Goal: Task Accomplishment & Management: Complete application form

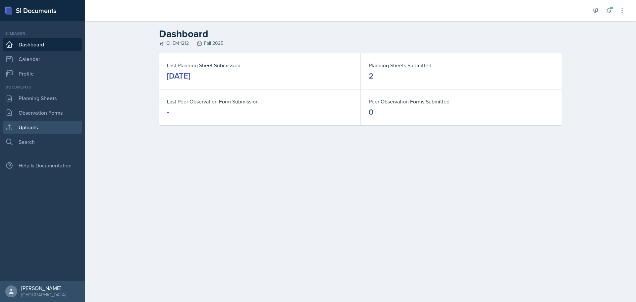
click at [33, 130] on link "Uploads" at bounding box center [42, 127] width 79 height 13
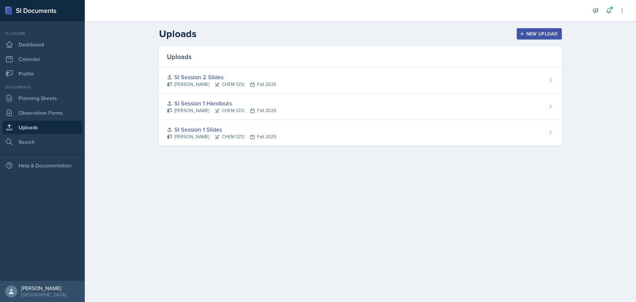
click at [527, 32] on div "New Upload" at bounding box center [539, 33] width 37 height 5
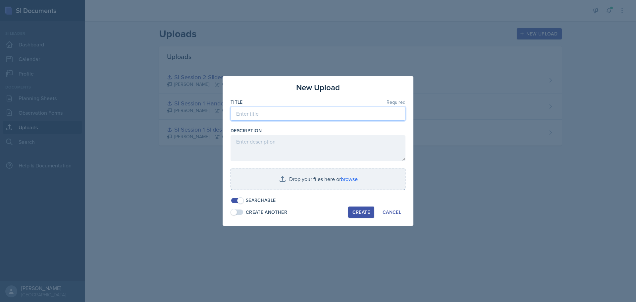
click at [289, 115] on input at bounding box center [317, 114] width 175 height 14
type input "SI Session 3 Slides"
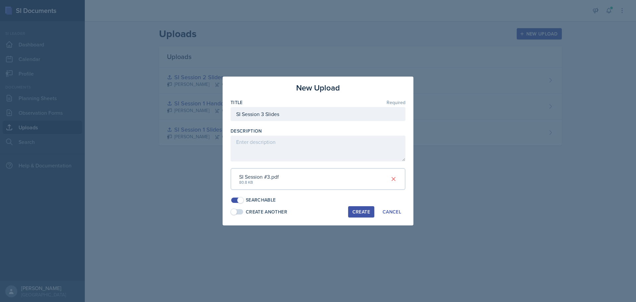
click at [364, 215] on button "Create" at bounding box center [361, 211] width 26 height 11
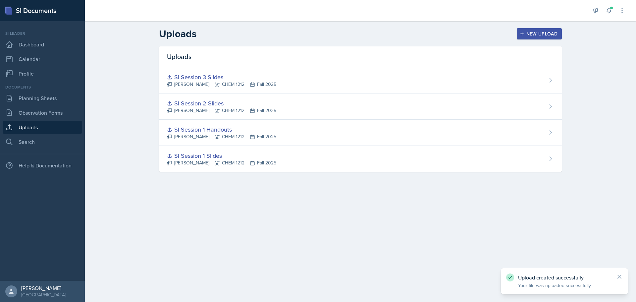
click at [533, 32] on div "New Upload" at bounding box center [539, 33] width 37 height 5
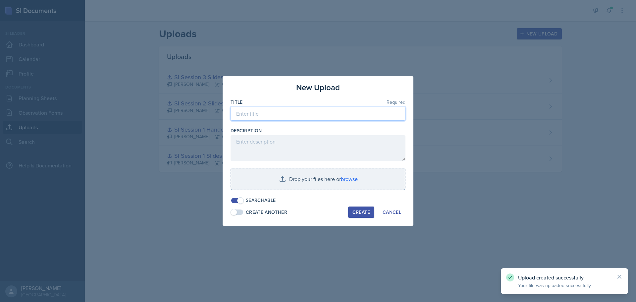
click at [263, 114] on input at bounding box center [317, 114] width 175 height 14
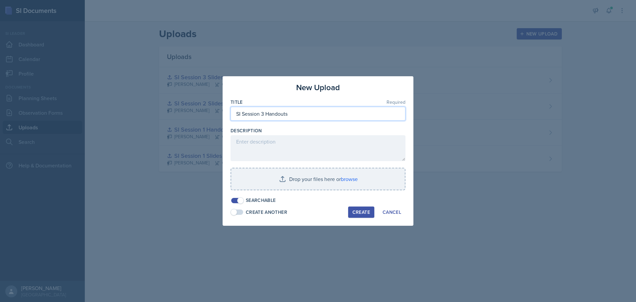
type input "SI Session 3 Handouts"
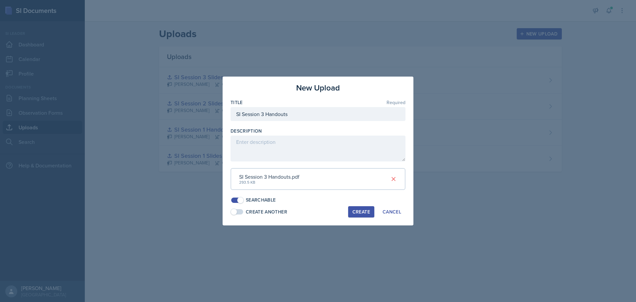
click at [361, 212] on div "Create" at bounding box center [361, 211] width 18 height 5
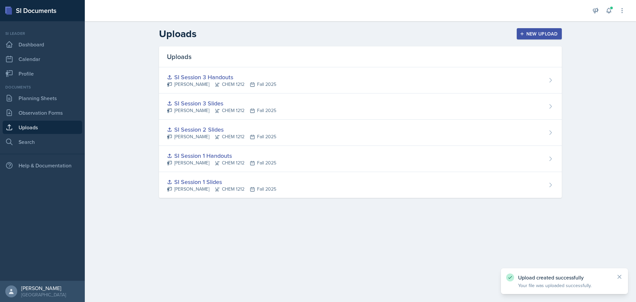
click at [337, 249] on main "Uploads New Upload Uploads SI Session 3 Handouts [PERSON_NAME] CHEM 1212 Fall 2…" at bounding box center [360, 161] width 551 height 280
click at [36, 97] on link "Planning Sheets" at bounding box center [42, 97] width 79 height 13
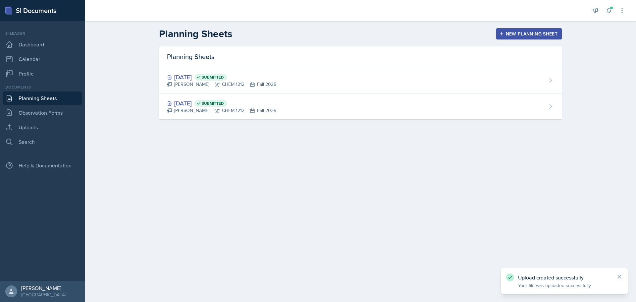
click at [541, 36] on div "New Planning Sheet" at bounding box center [528, 33] width 57 height 5
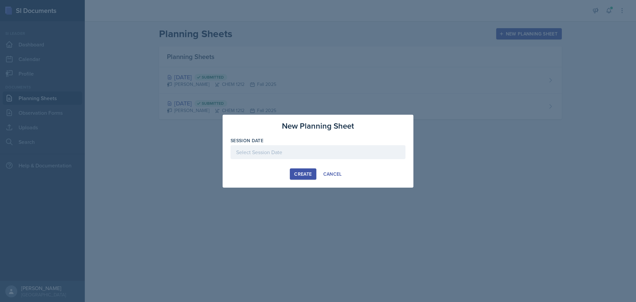
click at [279, 151] on div at bounding box center [317, 152] width 175 height 14
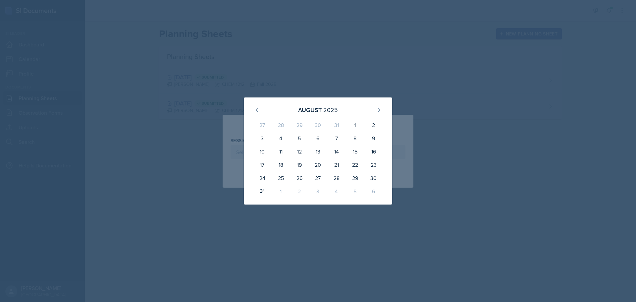
click at [280, 191] on div "1" at bounding box center [281, 190] width 19 height 13
click at [377, 109] on icon at bounding box center [378, 109] width 5 height 5
click at [283, 125] on div "1" at bounding box center [281, 126] width 19 height 16
type input "[DATE]"
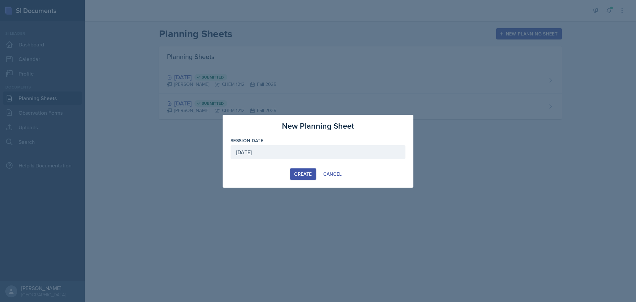
click at [303, 173] on div "Create" at bounding box center [303, 173] width 18 height 5
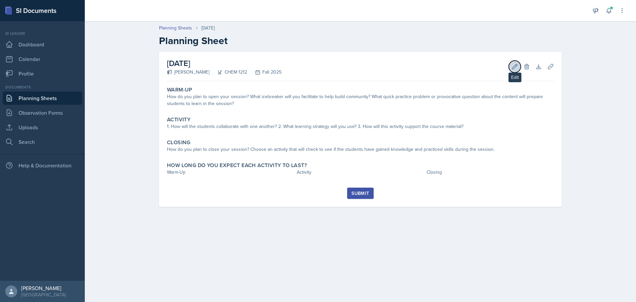
click at [510, 62] on button "Edit" at bounding box center [515, 67] width 12 height 12
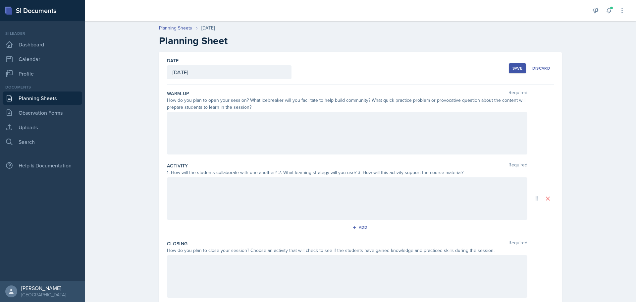
click at [247, 129] on div at bounding box center [347, 133] width 360 height 42
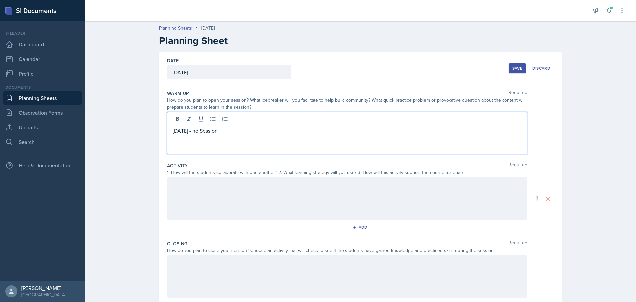
scroll to position [59, 0]
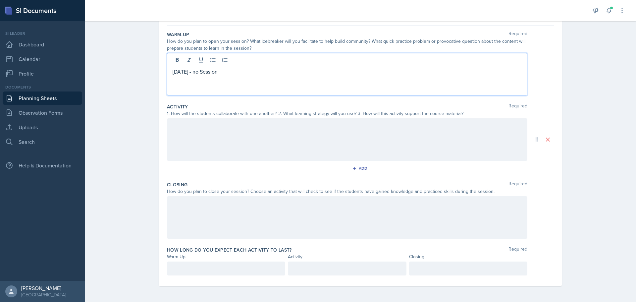
click at [612, 175] on div "Planning Sheets [DATE] Planning Sheet Date [DATE] [DATE] 27 28 29 30 31 1 2 3 4…" at bounding box center [360, 130] width 551 height 343
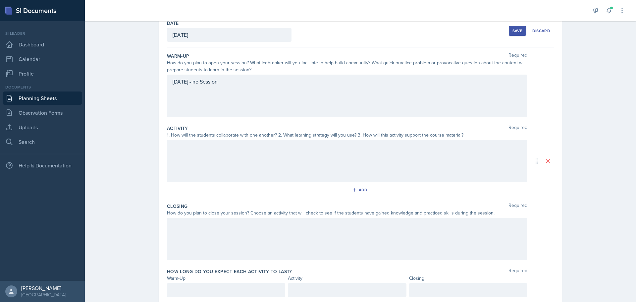
scroll to position [0, 0]
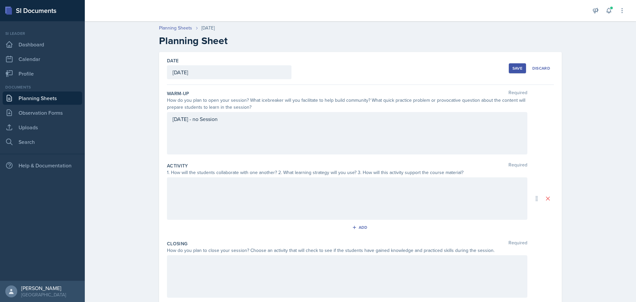
click at [514, 70] on div "Save" at bounding box center [517, 68] width 10 height 5
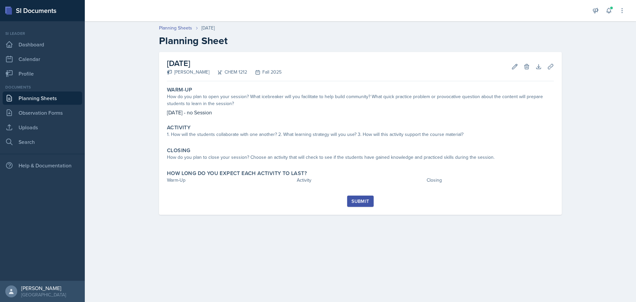
click at [354, 204] on div "Submit" at bounding box center [360, 200] width 18 height 5
click at [555, 283] on p "There is an element in your document that requires a response before submitting." at bounding box center [564, 281] width 93 height 13
click at [512, 65] on icon at bounding box center [514, 66] width 7 height 7
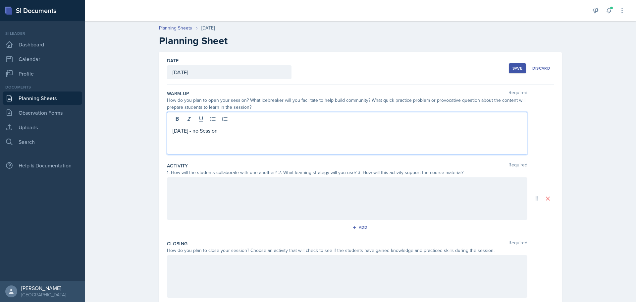
drag, startPoint x: 230, startPoint y: 116, endPoint x: 163, endPoint y: 116, distance: 67.6
click at [163, 116] on div "Date [DATE] [DATE] 27 28 29 30 31 1 2 3 4 5 6 7 8 9 10 11 12 13 14 15 16 17 18 …" at bounding box center [360, 198] width 403 height 293
copy p "[DATE] - no Session"
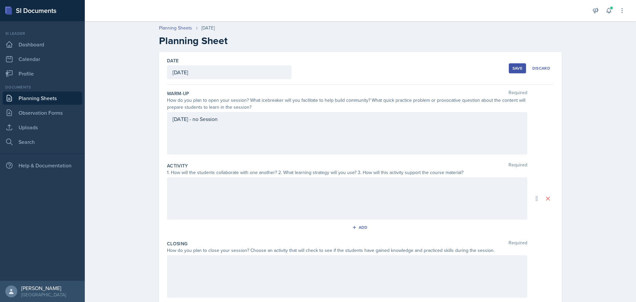
click at [209, 200] on div at bounding box center [347, 198] width 360 height 42
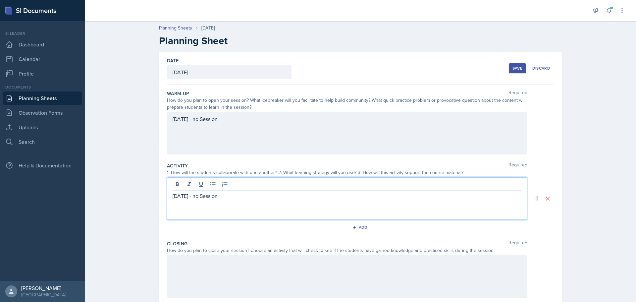
click at [203, 276] on div at bounding box center [347, 276] width 360 height 42
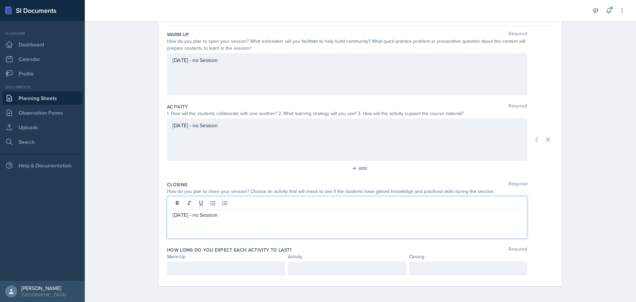
click at [223, 271] on p at bounding box center [226, 268] width 107 height 8
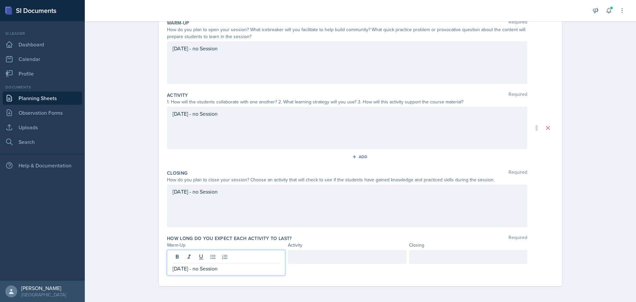
drag, startPoint x: 210, startPoint y: 269, endPoint x: 145, endPoint y: 261, distance: 65.1
click at [145, 261] on div "Planning Sheets [DATE] Planning Sheet Date [DATE] [DATE] 27 28 29 30 31 1 2 3 4…" at bounding box center [360, 124] width 551 height 354
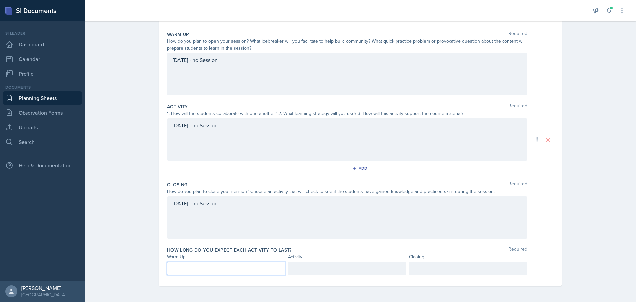
click at [306, 243] on div "Closing Required How do you plan to close your session? Choose an activity that…" at bounding box center [360, 210] width 387 height 65
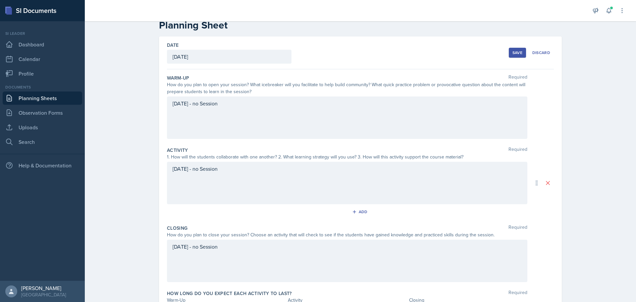
scroll to position [0, 0]
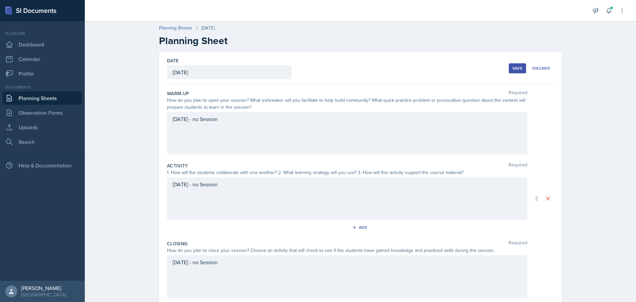
click at [519, 70] on div "Save" at bounding box center [517, 68] width 10 height 5
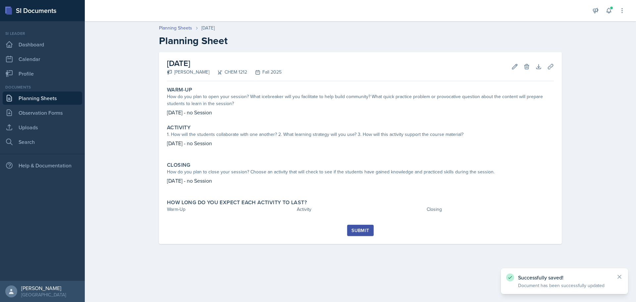
click at [360, 229] on div "Submit" at bounding box center [360, 230] width 18 height 5
click at [515, 65] on icon at bounding box center [514, 66] width 7 height 7
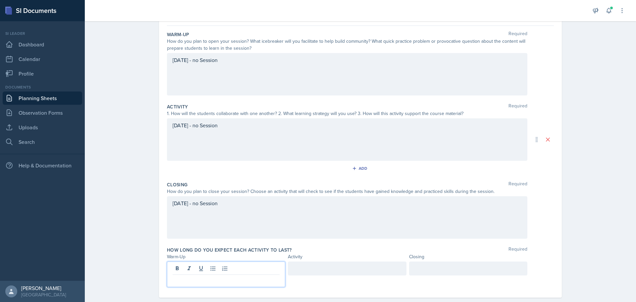
click at [244, 276] on p at bounding box center [226, 280] width 107 height 8
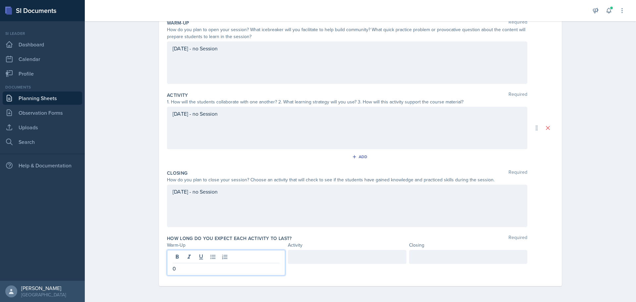
click at [337, 258] on div at bounding box center [347, 257] width 118 height 14
click at [435, 260] on div at bounding box center [468, 257] width 118 height 14
click at [561, 256] on div "Date [DATE] [DATE] 27 28 29 30 31 1 2 3 4 5 6 7 8 9 10 11 12 13 14 15 16 17 18 …" at bounding box center [360, 141] width 424 height 320
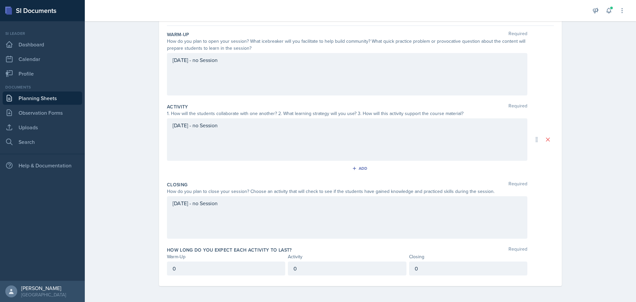
scroll to position [0, 0]
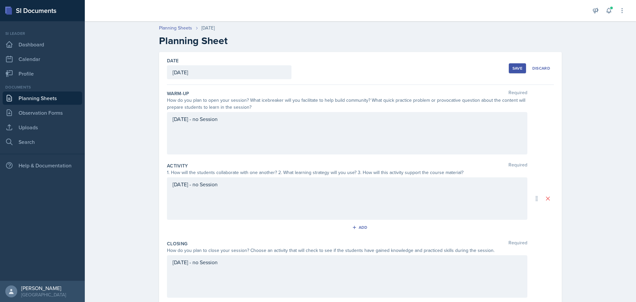
click at [512, 71] on div "Save" at bounding box center [517, 68] width 10 height 5
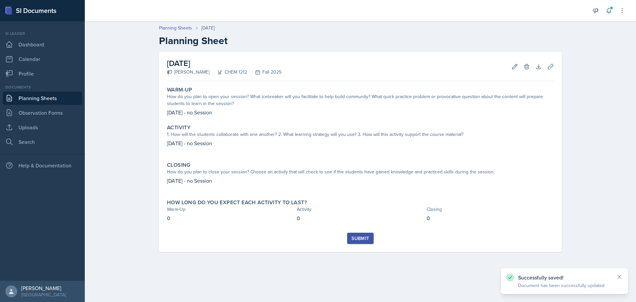
click at [360, 237] on div "Submit" at bounding box center [360, 237] width 18 height 5
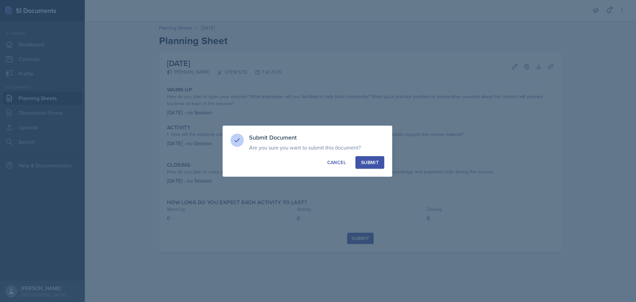
click at [366, 161] on div "Submit" at bounding box center [370, 162] width 18 height 7
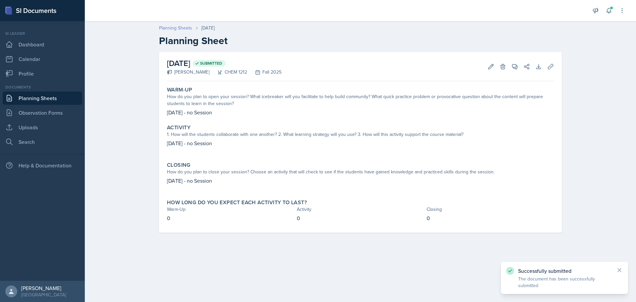
click at [179, 29] on link "Planning Sheets" at bounding box center [175, 28] width 33 height 7
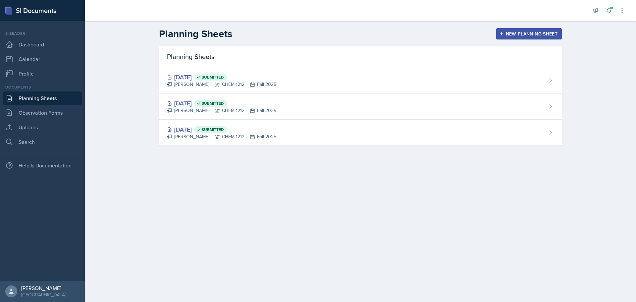
click at [511, 35] on div "New Planning Sheet" at bounding box center [528, 33] width 57 height 5
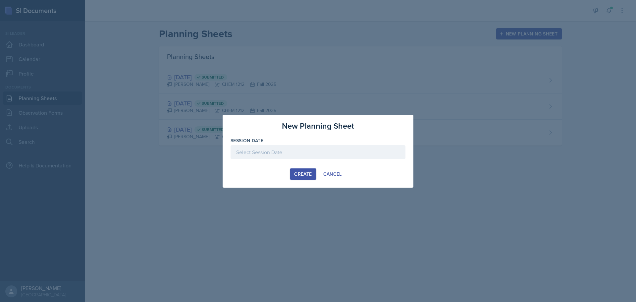
click at [308, 150] on div at bounding box center [317, 152] width 175 height 14
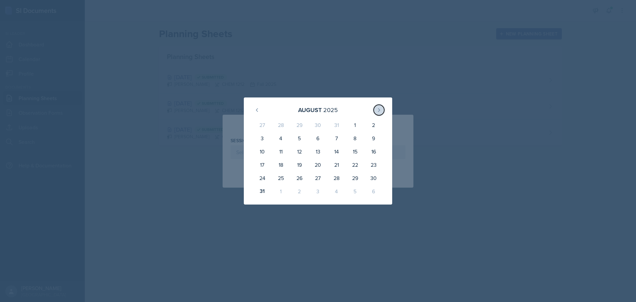
click at [379, 108] on icon at bounding box center [378, 109] width 5 height 5
click at [319, 128] on div "3" at bounding box center [318, 126] width 19 height 16
type input "[DATE]"
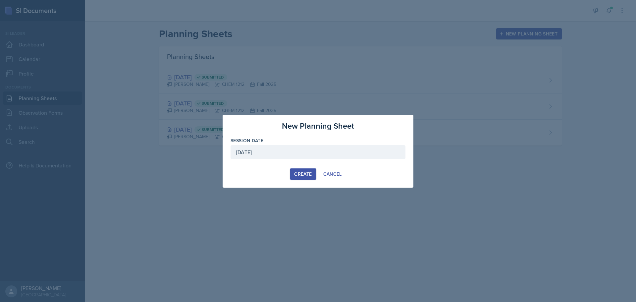
click at [303, 172] on div "Create" at bounding box center [303, 173] width 18 height 5
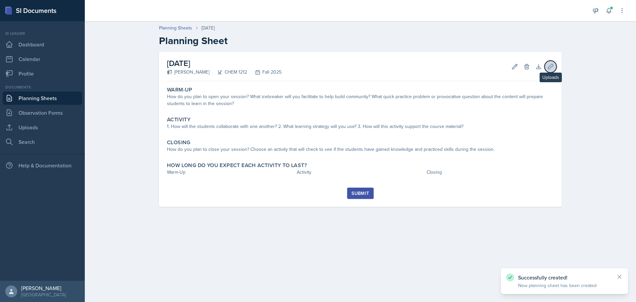
click at [549, 66] on icon at bounding box center [550, 66] width 7 height 7
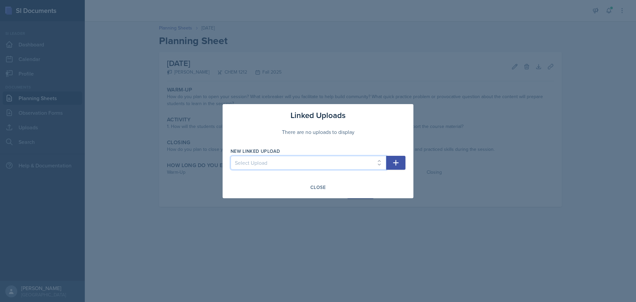
click at [279, 162] on select "Select Upload SI Session 1 Slides SI Session 1 Handouts SI Session 2 Slides SI …" at bounding box center [308, 163] width 156 height 14
select select "2b966e39-d7a1-47d4-9439-25e7fd845fc5"
click at [230, 156] on select "Select Upload SI Session 1 Slides SI Session 1 Handouts SI Session 2 Slides SI …" at bounding box center [308, 163] width 156 height 14
click at [395, 163] on icon "button" at bounding box center [396, 163] width 8 height 8
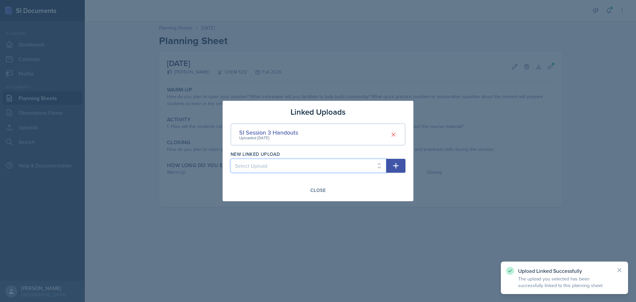
click at [371, 163] on select "Select Upload SI Session 1 Slides SI Session 1 Handouts SI Session 2 Slides SI …" at bounding box center [308, 166] width 156 height 14
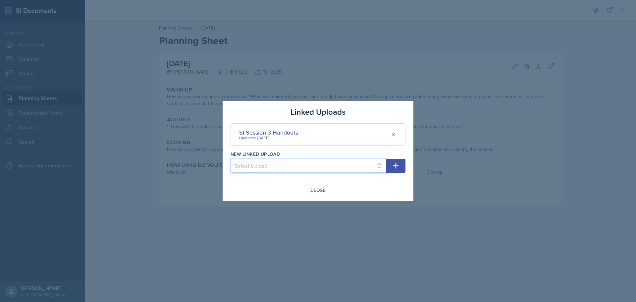
select select "e2d4c076-748f-49f2-88d2-885c438d20a2"
click at [230, 159] on select "Select Upload SI Session 1 Slides SI Session 1 Handouts SI Session 2 Slides SI …" at bounding box center [308, 166] width 156 height 14
click at [396, 167] on icon "button" at bounding box center [396, 166] width 6 height 6
select select
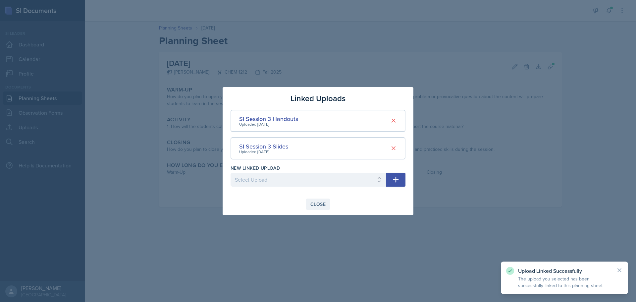
click at [317, 206] on div "Close" at bounding box center [317, 203] width 15 height 5
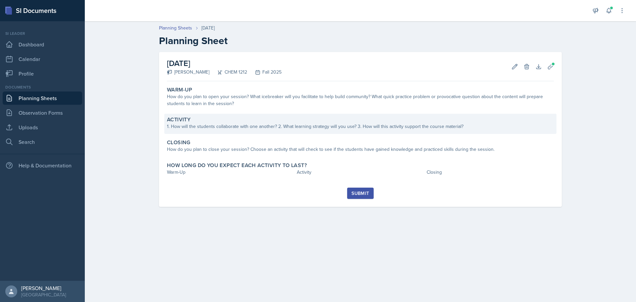
click at [212, 128] on div "1. How will the students collaborate with one another? 2. What learning strateg…" at bounding box center [360, 126] width 387 height 7
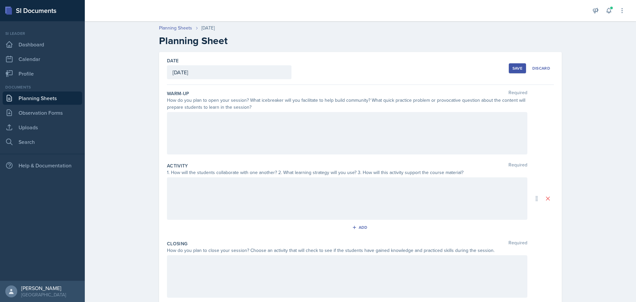
click at [212, 128] on div at bounding box center [347, 133] width 360 height 42
click at [289, 130] on p at bounding box center [347, 131] width 349 height 8
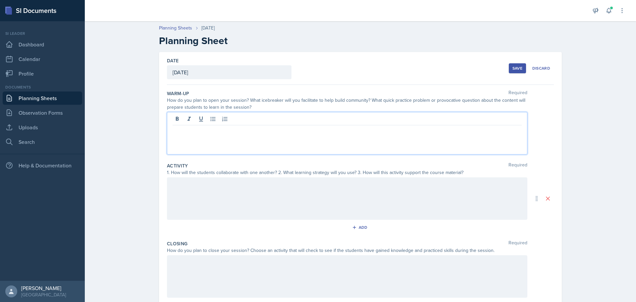
click at [223, 138] on div at bounding box center [347, 133] width 360 height 42
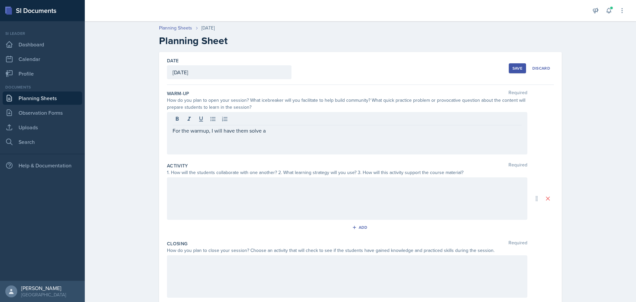
click at [320, 137] on div "For the warmup, I will have them solve a" at bounding box center [347, 133] width 360 height 42
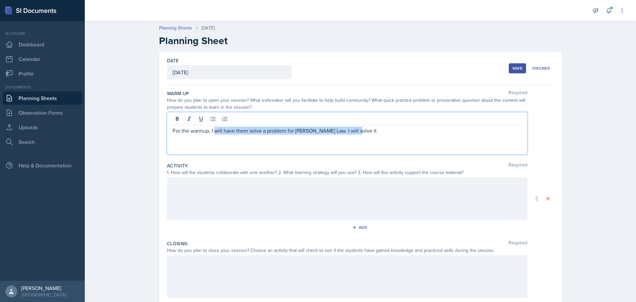
drag, startPoint x: 354, startPoint y: 131, endPoint x: 212, endPoint y: 142, distance: 142.8
click at [212, 142] on div "For the warmup, I will have them solve a problem for [PERSON_NAME] Law. I will …" at bounding box center [347, 133] width 360 height 42
click at [348, 133] on p "For the warmup, I will have them solve a problem for [PERSON_NAME] Law. I will …" at bounding box center [347, 131] width 349 height 8
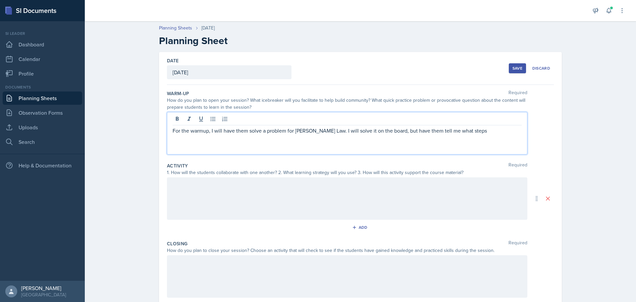
click at [319, 131] on p "For the warmup, I will have them solve a problem for [PERSON_NAME] Law. I will …" at bounding box center [347, 131] width 349 height 8
click at [493, 131] on p "For the warmup, I will have them solve a problem for [PERSON_NAME] Law. After 5…" at bounding box center [347, 131] width 349 height 8
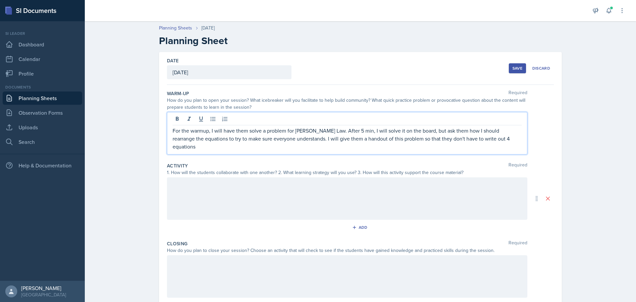
click at [471, 142] on p "For the warmup, I will have them solve a problem for [PERSON_NAME] Law. After 5…" at bounding box center [347, 139] width 349 height 24
click at [519, 140] on p "For the warmup, I will have them solve a problem for [PERSON_NAME] Law. After 5…" at bounding box center [347, 139] width 349 height 24
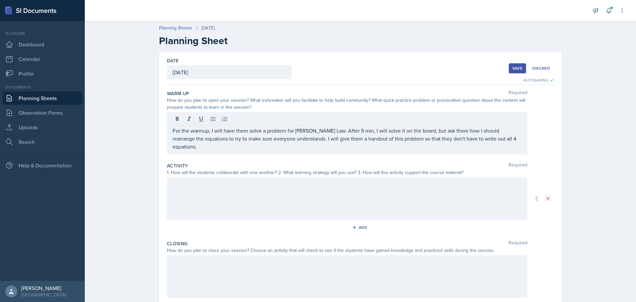
click at [410, 193] on div at bounding box center [347, 198] width 360 height 42
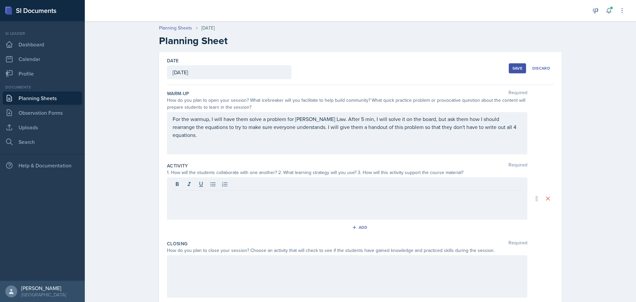
click at [332, 128] on p "For the warmup, I will have them solve a problem for [PERSON_NAME] Law. After 5…" at bounding box center [347, 127] width 349 height 24
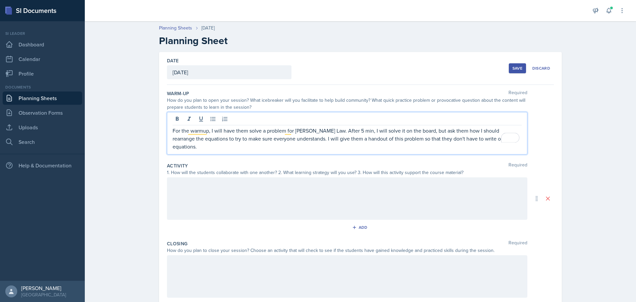
click at [330, 139] on p "For the warmup, I will have them solve a problem for [PERSON_NAME] Law. After 5…" at bounding box center [347, 139] width 349 height 24
click at [359, 140] on p "For the warmup, I will have them solve a problem for [PERSON_NAME] Law. After 5…" at bounding box center [347, 139] width 349 height 24
click at [373, 180] on div at bounding box center [347, 198] width 360 height 42
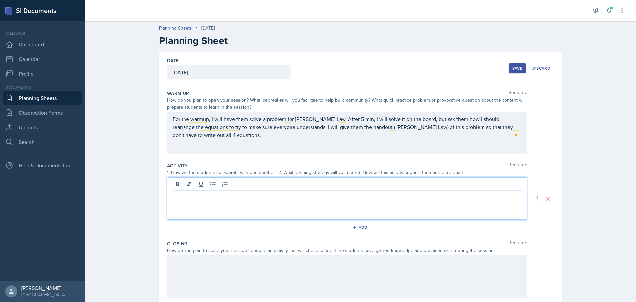
click at [231, 141] on div "For the warmup, I will have them solve a problem for [PERSON_NAME] Law. After 5…" at bounding box center [347, 133] width 360 height 42
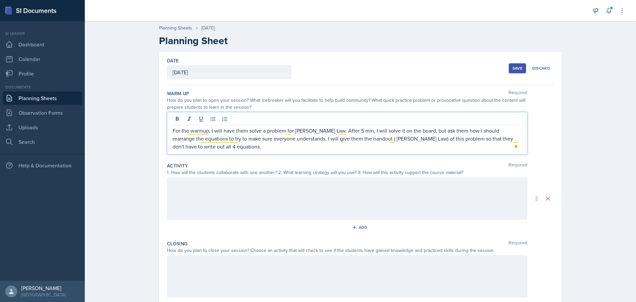
click at [198, 149] on p "For the warmup, I will have them solve a problem for [PERSON_NAME] Law. After 5…" at bounding box center [347, 139] width 349 height 24
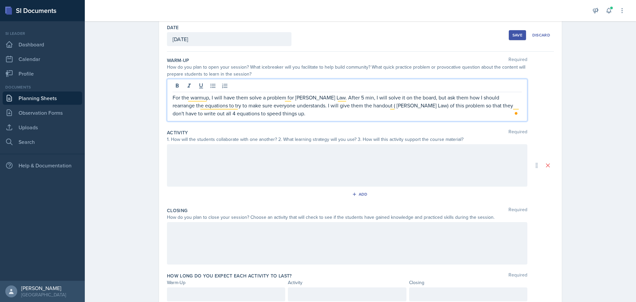
click at [256, 161] on div at bounding box center [347, 165] width 360 height 42
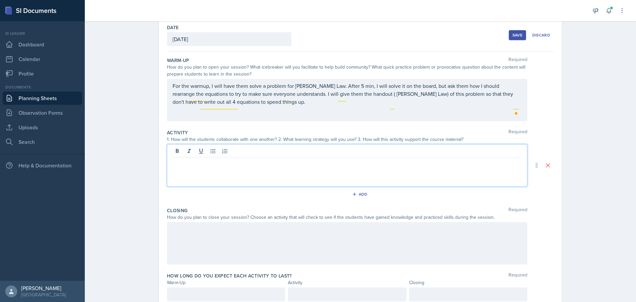
scroll to position [45, 0]
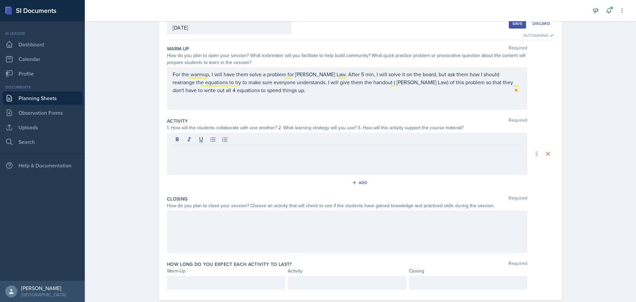
click at [382, 158] on div at bounding box center [347, 153] width 360 height 42
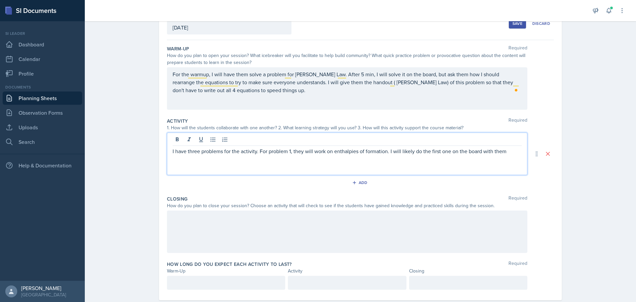
click at [256, 151] on p "I have three problems for the activity. For problem 1, they will work on enthal…" at bounding box center [347, 151] width 349 height 8
click at [254, 153] on p "I have three problems for the activity. For problem 1, they will work on enthal…" at bounding box center [347, 151] width 349 height 8
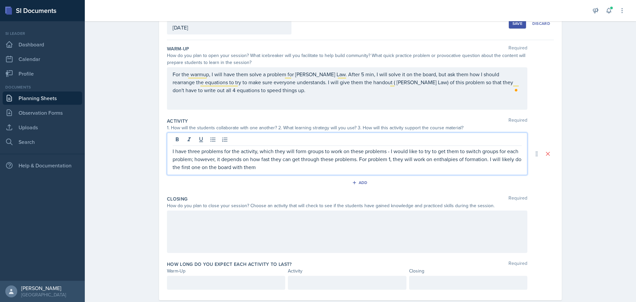
click at [280, 168] on p "I have three problems for the activity, which they will form groups to work on …" at bounding box center [347, 159] width 349 height 24
drag, startPoint x: 258, startPoint y: 167, endPoint x: 231, endPoint y: 168, distance: 26.8
click at [231, 168] on p "I have three problems for the activity, which they will form groups to work on …" at bounding box center [347, 159] width 349 height 24
click at [431, 168] on p "I have three problems for the activity, which they will form groups to work on …" at bounding box center [347, 159] width 349 height 24
click at [436, 168] on p "I have three problems for the activity, which they will form groups to work on …" at bounding box center [347, 159] width 349 height 24
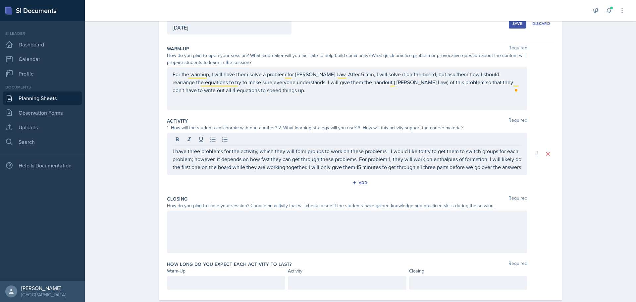
click at [520, 170] on div "I have three problems for the activity, which they will form groups to work on …" at bounding box center [347, 153] width 360 height 42
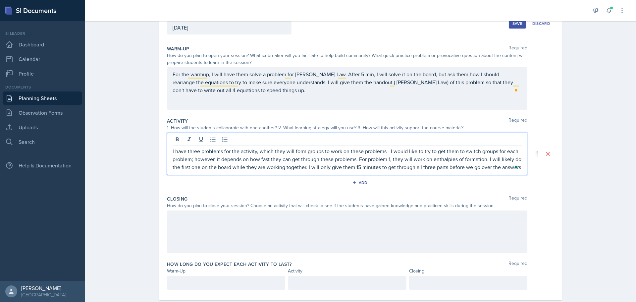
click at [500, 166] on p "I have three problems for the activity, which they will form groups to work on …" at bounding box center [347, 159] width 349 height 24
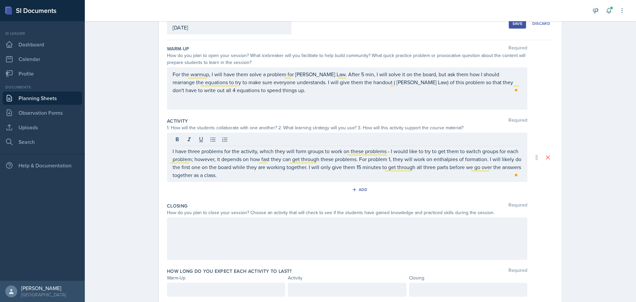
click at [353, 161] on p "I have three problems for the activity, which they will form groups to work on …" at bounding box center [347, 163] width 349 height 32
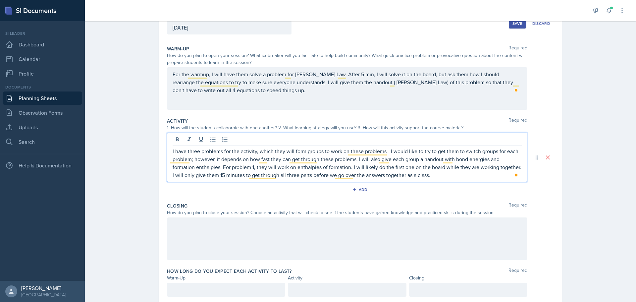
click at [435, 178] on p "I have three problems for the activity, which they will form groups to work on …" at bounding box center [347, 163] width 349 height 32
click at [480, 175] on p "I have three problems for the activity, which they will form groups to work on …" at bounding box center [347, 163] width 349 height 32
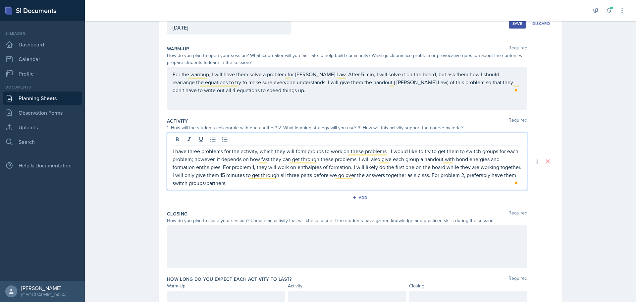
click at [413, 184] on p "I have three problems for the activity, which they will form groups to work on …" at bounding box center [347, 167] width 349 height 40
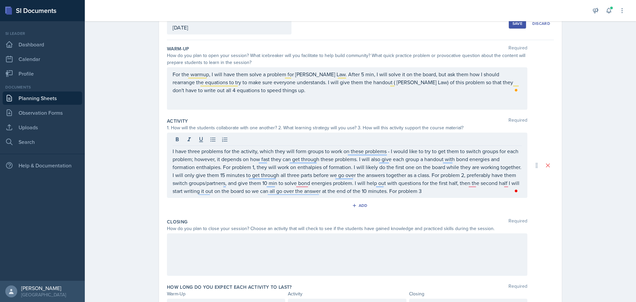
click at [433, 193] on p "I have three problems for the activity, which they will form groups to work on …" at bounding box center [347, 171] width 349 height 48
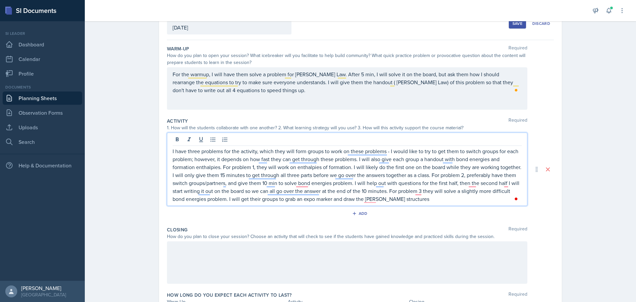
click at [372, 211] on div "Add" at bounding box center [360, 214] width 387 height 13
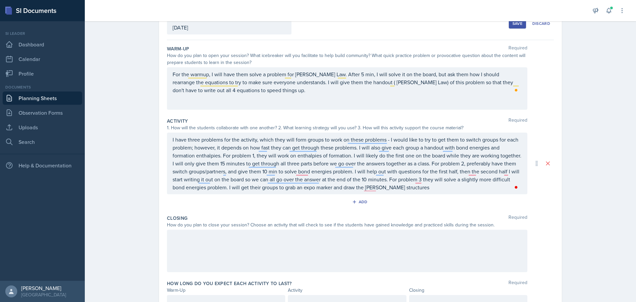
click at [375, 190] on p "I have three problems for the activity, which they will form groups to work on …" at bounding box center [347, 163] width 349 height 56
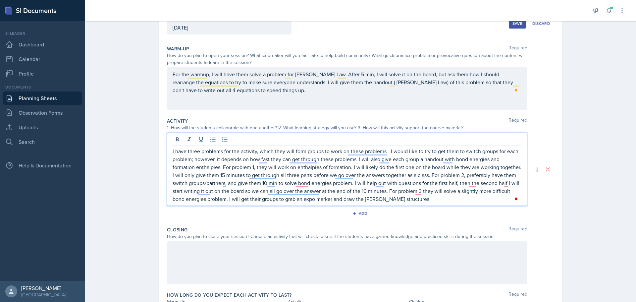
click at [410, 200] on p "I have three problems for the activity, which they will form groups to work on …" at bounding box center [347, 175] width 349 height 56
click at [350, 185] on p "To enrich screen reader interactions, please activate Accessibility in Grammarl…" at bounding box center [347, 175] width 349 height 56
click at [353, 185] on p "To enrich screen reader interactions, please activate Accessibility in Grammarl…" at bounding box center [347, 175] width 349 height 56
click at [503, 198] on p "To enrich screen reader interactions, please activate Accessibility in Grammarl…" at bounding box center [347, 175] width 349 height 56
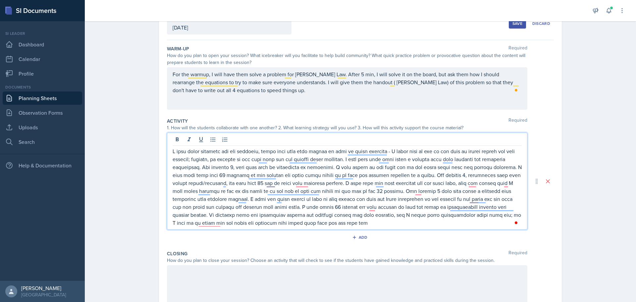
click at [305, 211] on p "To enrich screen reader interactions, please activate Accessibility in Grammarl…" at bounding box center [347, 186] width 349 height 79
click at [306, 208] on p "To enrich screen reader interactions, please activate Accessibility in Grammarl…" at bounding box center [347, 186] width 349 height 79
click at [339, 223] on p "To enrich screen reader interactions, please activate Accessibility in Grammarl…" at bounding box center [347, 186] width 349 height 79
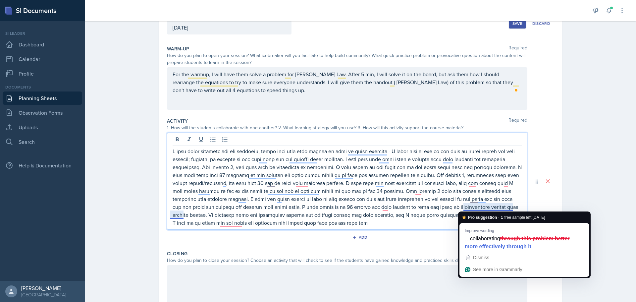
click at [472, 208] on p "To enrich screen reader interactions, please activate Accessibility in Grammarl…" at bounding box center [347, 186] width 349 height 79
click at [505, 206] on p "To enrich screen reader interactions, please activate Accessibility in Grammarl…" at bounding box center [347, 186] width 349 height 79
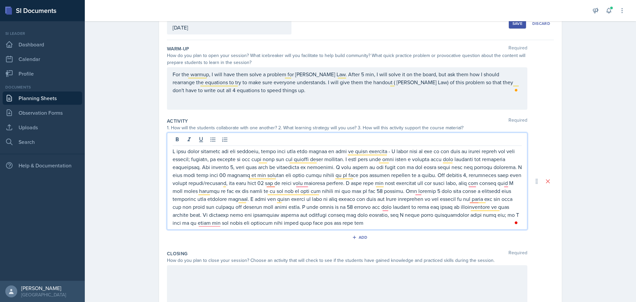
click at [315, 220] on p "To enrich screen reader interactions, please activate Accessibility in Grammarl…" at bounding box center [347, 186] width 349 height 79
click at [504, 217] on p "To enrich screen reader interactions, please activate Accessibility in Grammarl…" at bounding box center [347, 186] width 349 height 79
click at [319, 224] on p "To enrich screen reader interactions, please activate Accessibility in Grammarl…" at bounding box center [347, 186] width 349 height 79
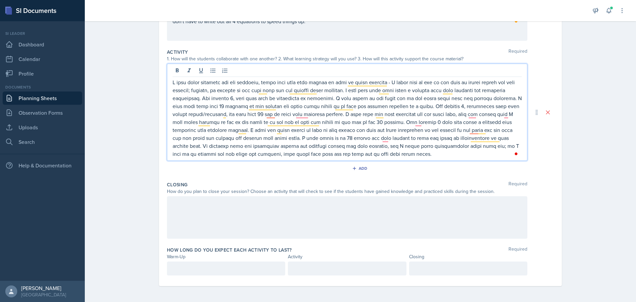
click at [361, 218] on div at bounding box center [347, 217] width 360 height 42
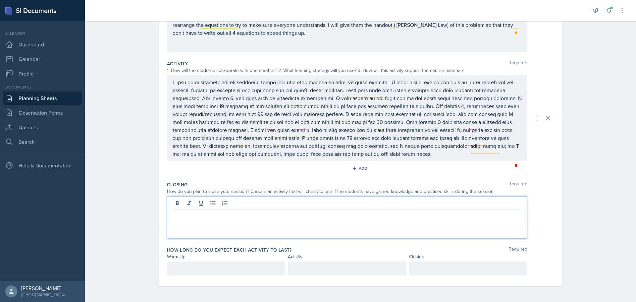
scroll to position [102, 0]
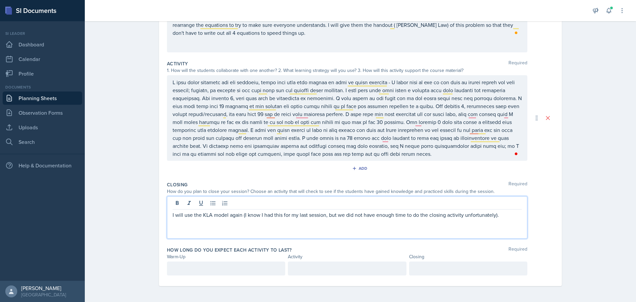
click at [233, 216] on p "I will use the KLA model again (I know I had this for my last session, but we d…" at bounding box center [347, 215] width 349 height 8
click at [488, 214] on p "I will use the KLA model (I know I had this for my last session, but we did not…" at bounding box center [347, 215] width 349 height 8
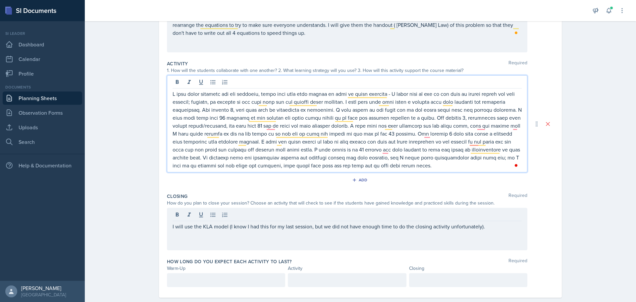
scroll to position [114, 0]
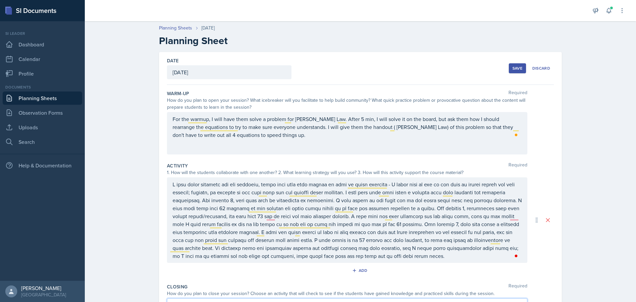
scroll to position [102, 0]
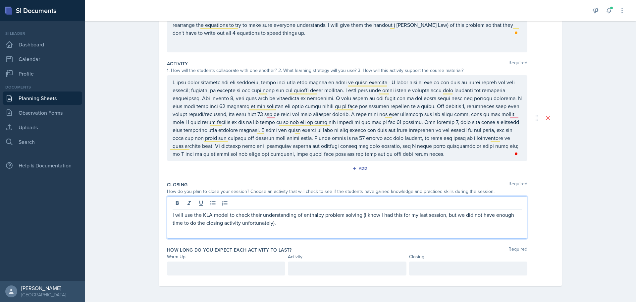
click at [251, 272] on div at bounding box center [226, 268] width 118 height 14
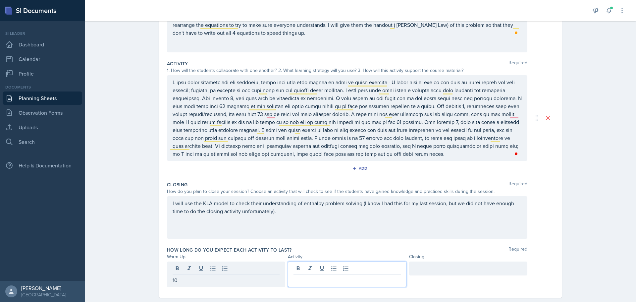
click at [319, 268] on div at bounding box center [347, 273] width 118 height 25
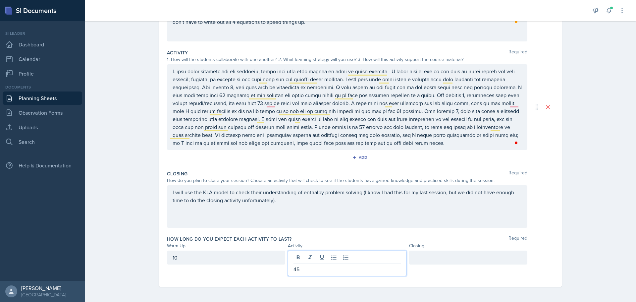
scroll to position [114, 0]
click at [450, 257] on div at bounding box center [468, 257] width 118 height 14
click at [434, 232] on div "How long do you expect each activity to last? Required Warm-Up Activity Closing…" at bounding box center [360, 256] width 387 height 48
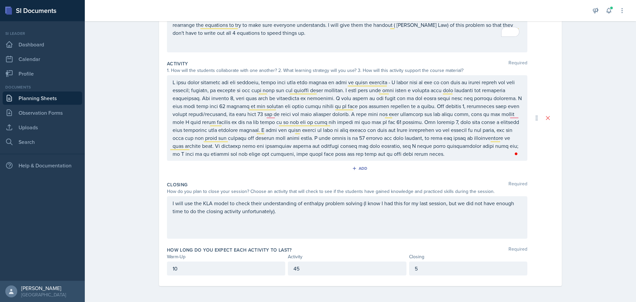
scroll to position [102, 0]
click at [332, 270] on p "45" at bounding box center [346, 268] width 107 height 8
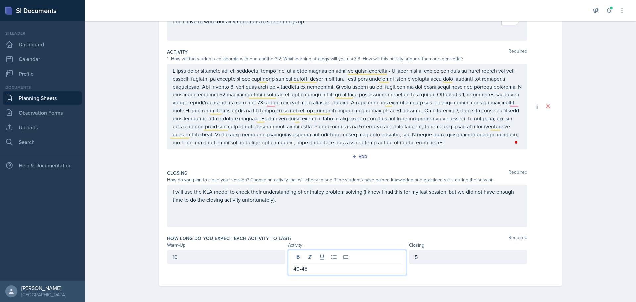
click at [428, 255] on div "5" at bounding box center [468, 257] width 118 height 14
click at [359, 241] on div "Activity" at bounding box center [347, 244] width 118 height 7
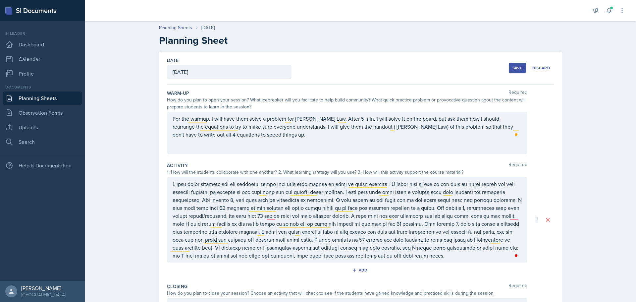
scroll to position [0, 0]
click at [512, 66] on div "Save" at bounding box center [517, 68] width 10 height 5
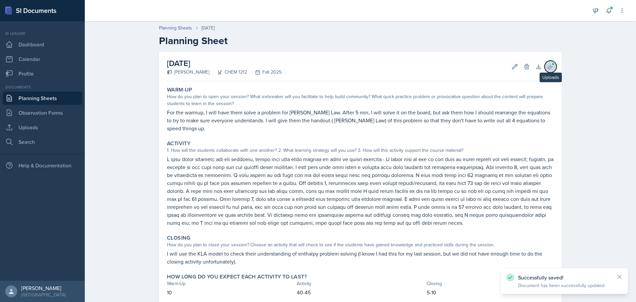
click at [548, 67] on icon at bounding box center [550, 66] width 7 height 7
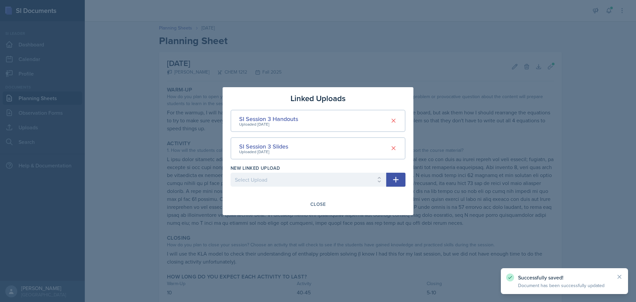
click at [551, 139] on div at bounding box center [318, 151] width 636 height 302
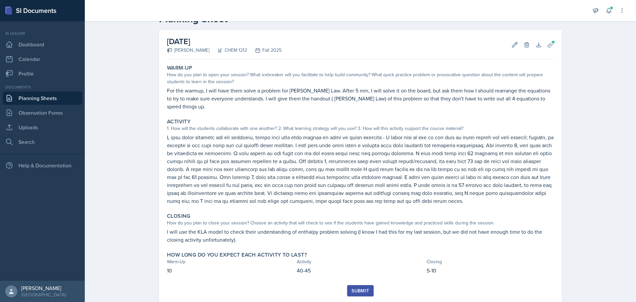
scroll to position [32, 0]
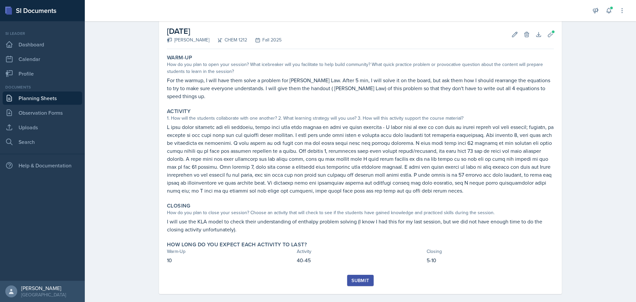
click at [359, 278] on div "Submit" at bounding box center [360, 280] width 18 height 5
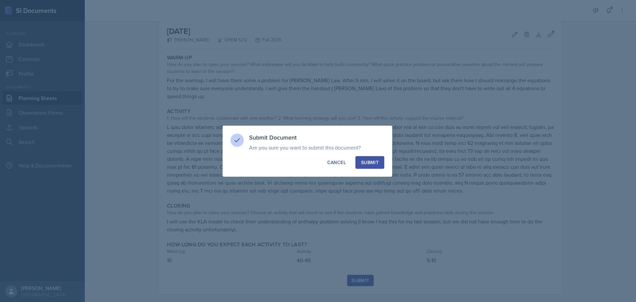
click at [363, 161] on div "Submit" at bounding box center [370, 162] width 18 height 7
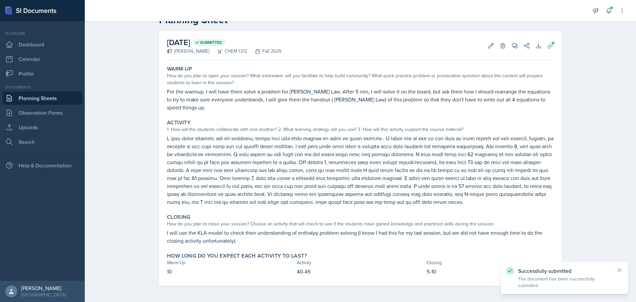
scroll to position [13, 0]
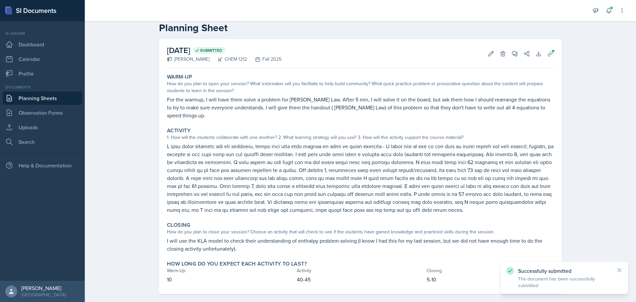
click at [54, 98] on link "Planning Sheets" at bounding box center [42, 97] width 79 height 13
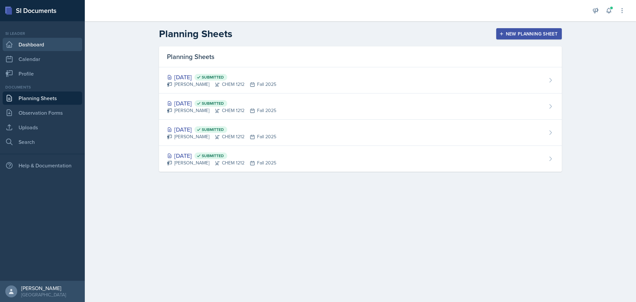
click at [35, 47] on link "Dashboard" at bounding box center [42, 44] width 79 height 13
